Goal: Find specific page/section: Find specific page/section

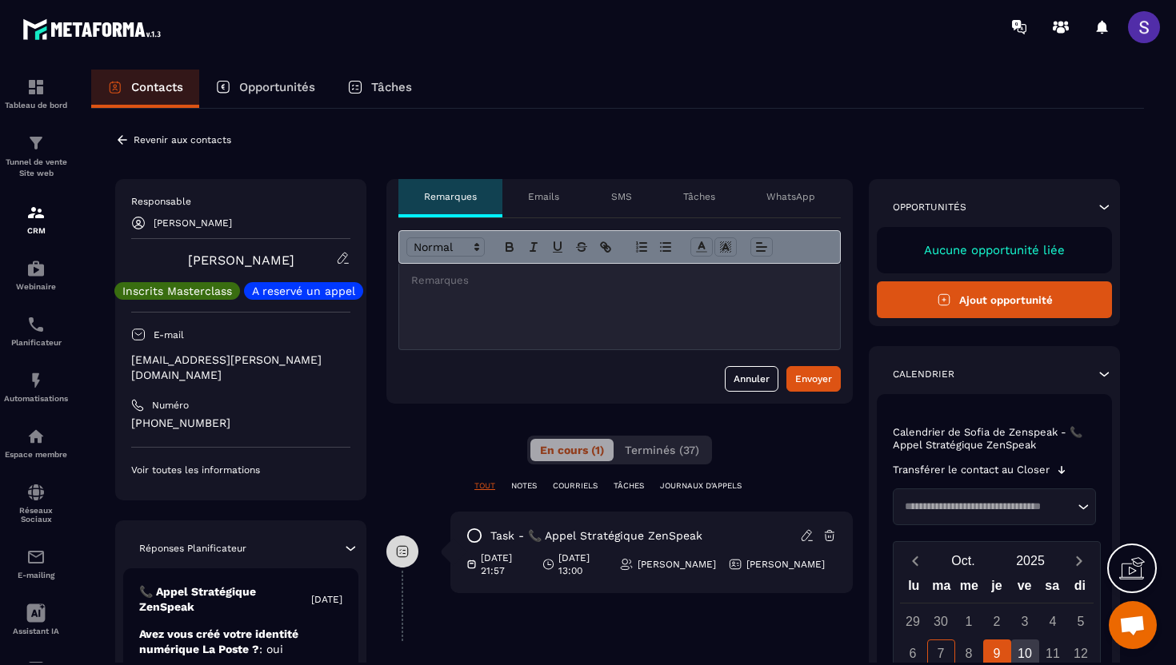
scroll to position [10, 0]
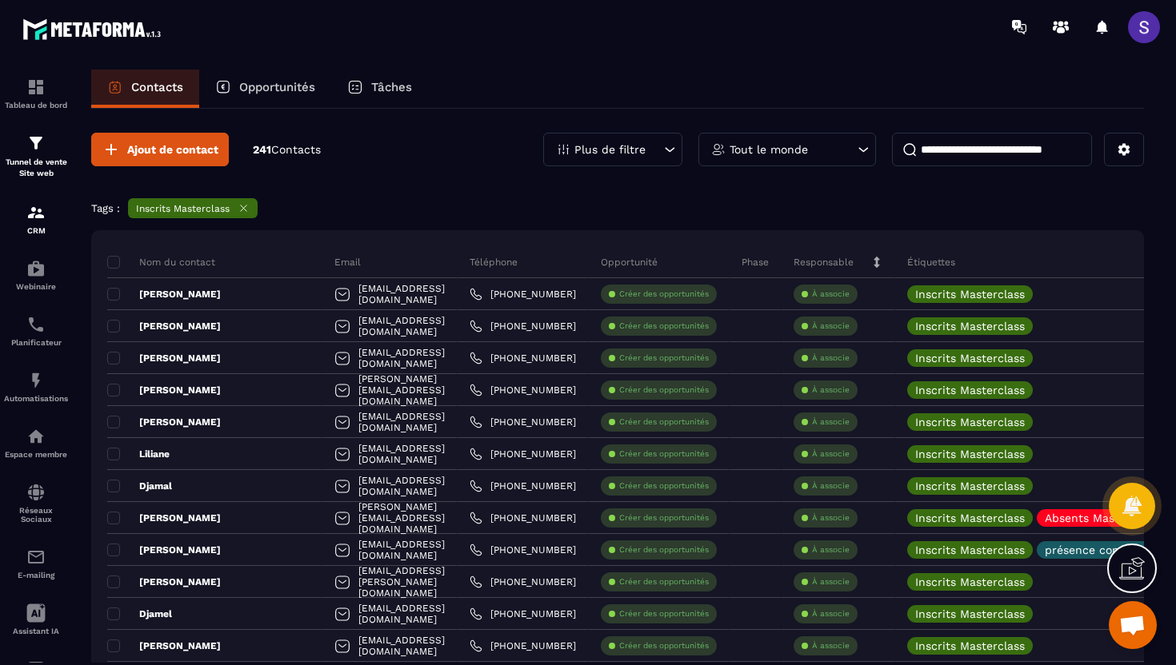
click at [373, 91] on p "Tâches" at bounding box center [391, 87] width 41 height 14
click at [387, 93] on p "Tâches" at bounding box center [391, 87] width 41 height 14
click at [365, 91] on div "Tâches" at bounding box center [379, 89] width 97 height 38
